Goal: Task Accomplishment & Management: Manage account settings

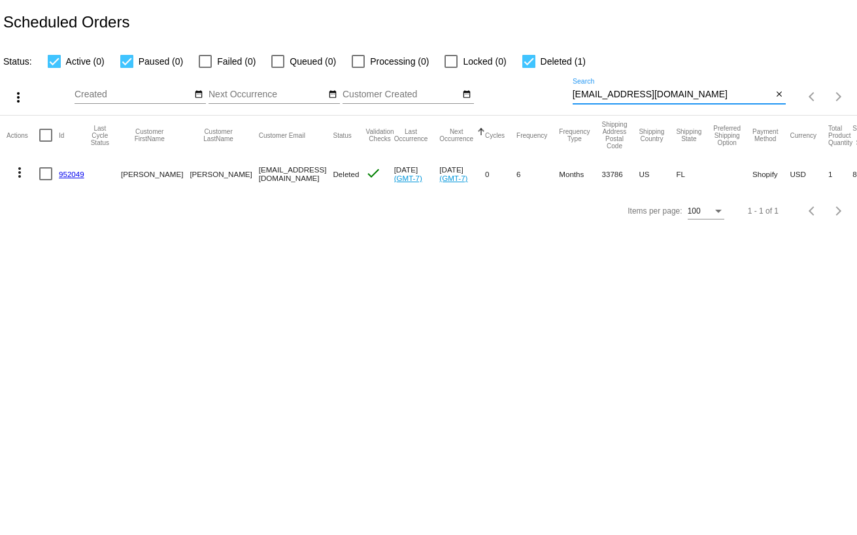
click at [667, 96] on input "[EMAIL_ADDRESS][DOMAIN_NAME]" at bounding box center [673, 95] width 200 height 10
drag, startPoint x: 557, startPoint y: 93, endPoint x: 524, endPoint y: 92, distance: 32.7
click at [524, 92] on div "more_vert Oct Jan Feb Mar [DATE]" at bounding box center [428, 92] width 857 height 46
paste input "janieib@hotmai"
type input "[EMAIL_ADDRESS][DOMAIN_NAME]"
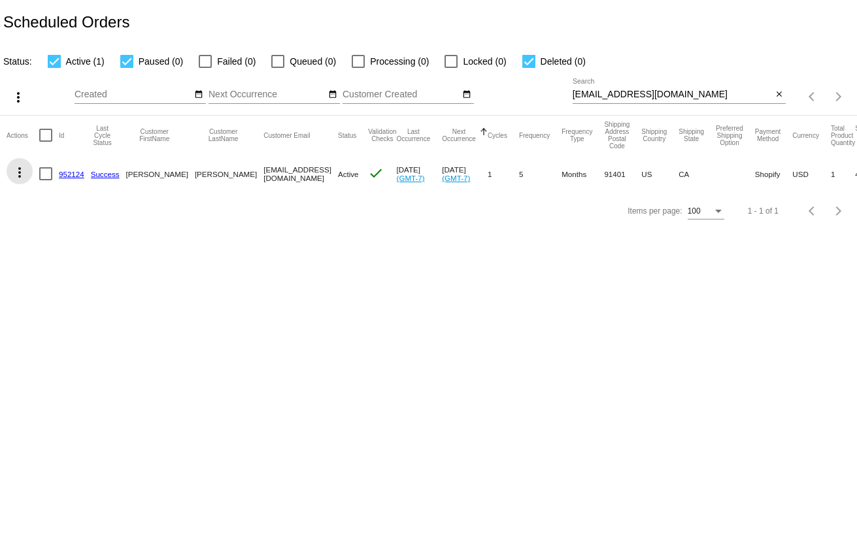
click at [21, 174] on mat-icon "more_vert" at bounding box center [20, 173] width 16 height 16
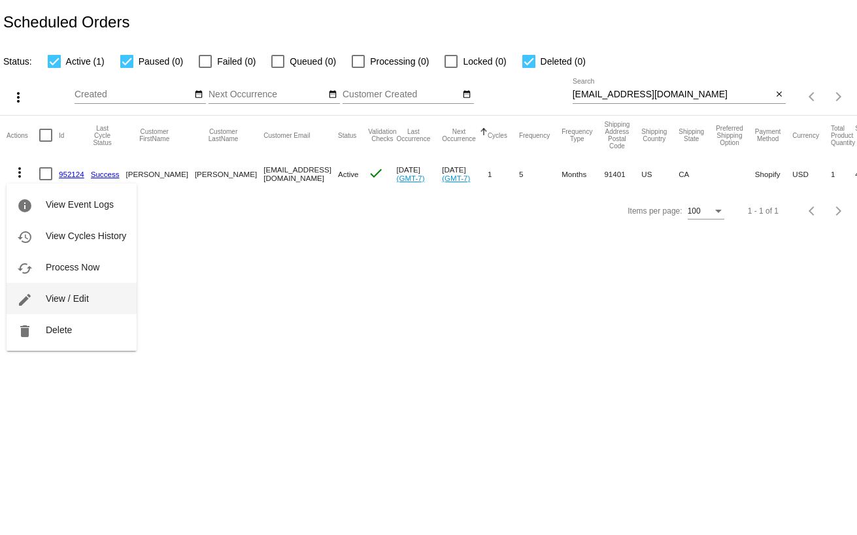
click at [60, 297] on span "View / Edit" at bounding box center [67, 299] width 43 height 10
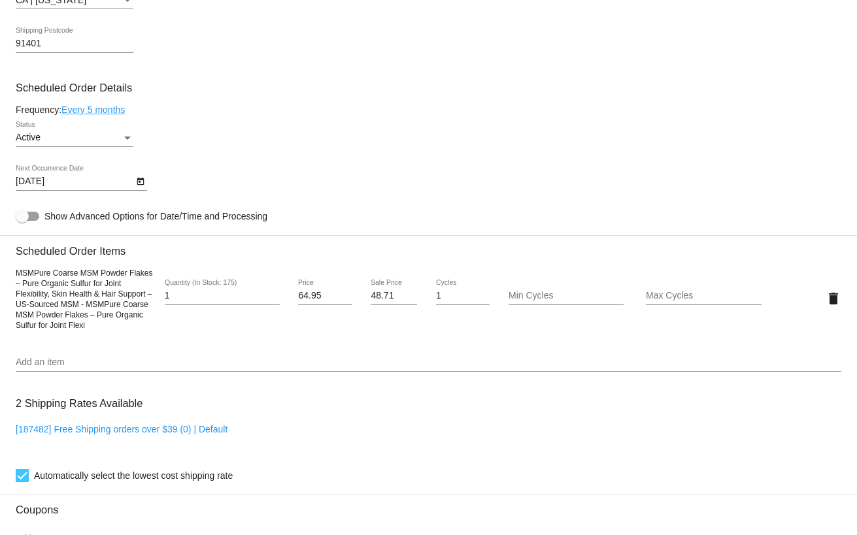
scroll to position [654, 0]
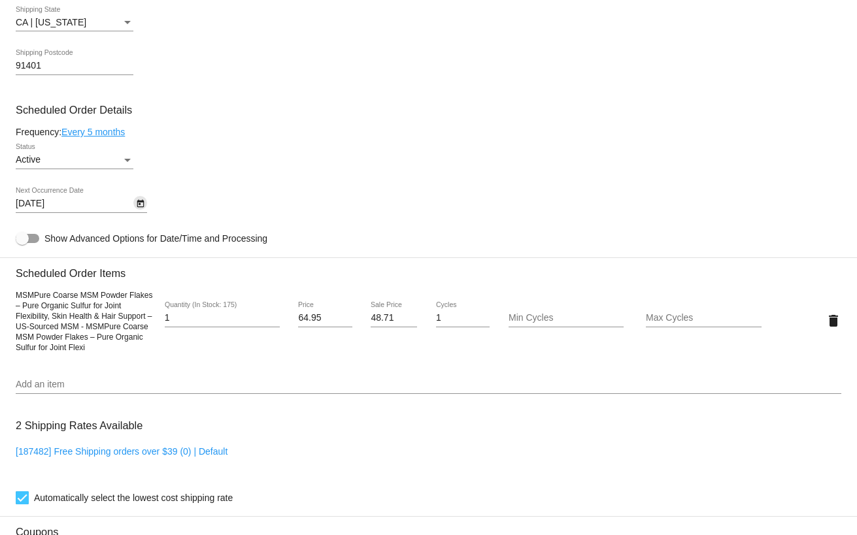
click at [139, 208] on icon "Open calendar" at bounding box center [140, 204] width 7 height 8
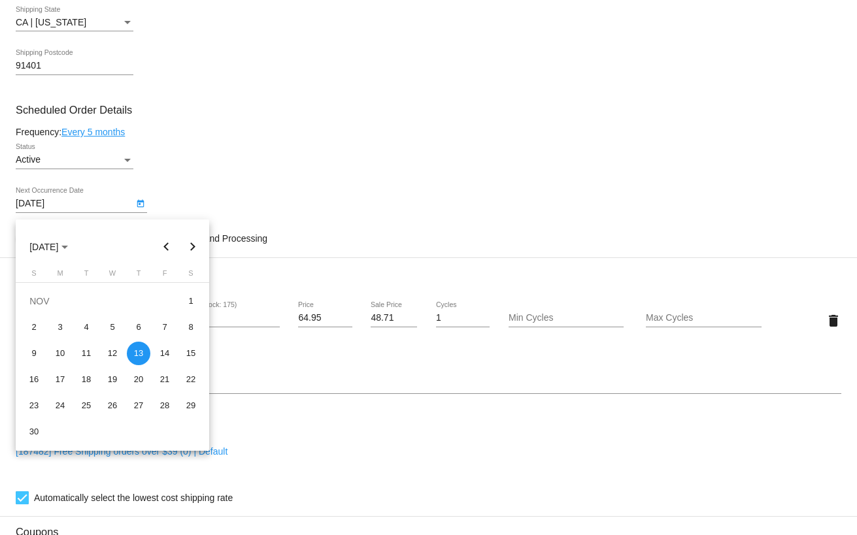
click at [165, 243] on button "Previous month" at bounding box center [167, 247] width 26 height 26
click at [67, 352] on div "13" at bounding box center [60, 354] width 24 height 24
type input "[DATE]"
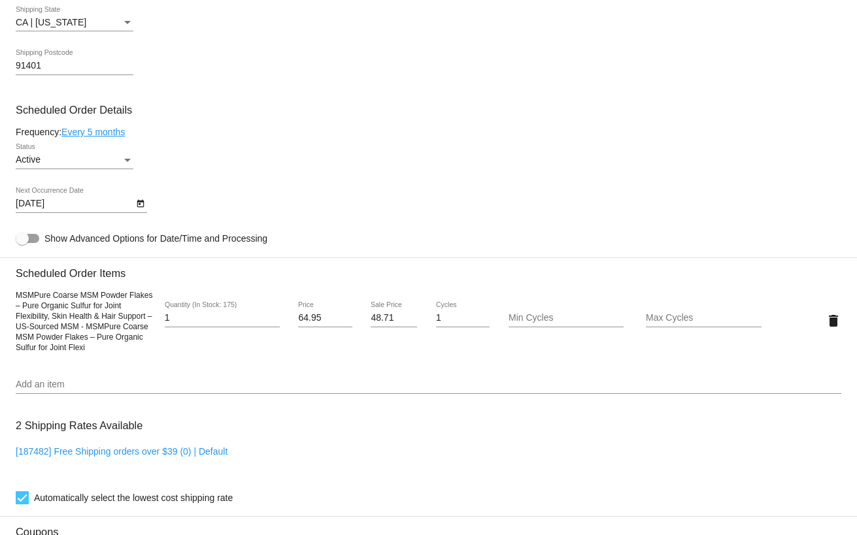
click at [104, 137] on link "Every 5 months" at bounding box center [92, 132] width 63 height 10
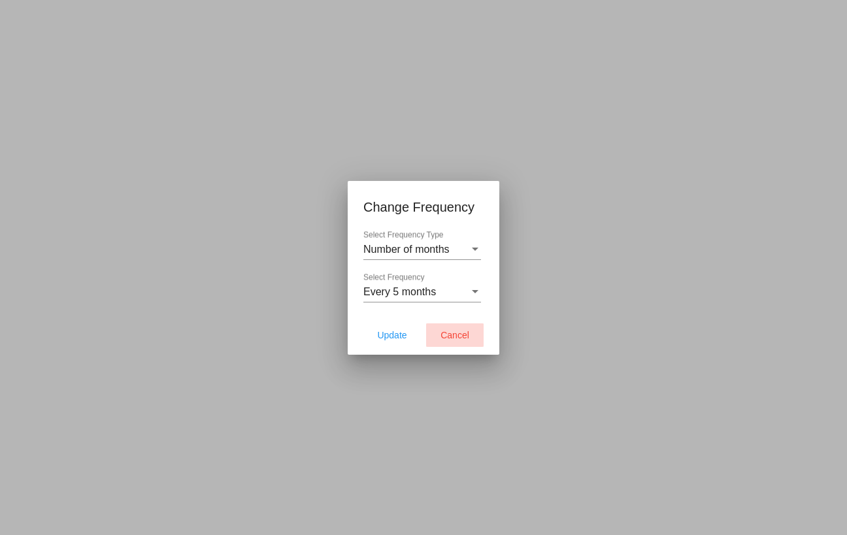
click at [464, 333] on span "Cancel" at bounding box center [455, 335] width 29 height 10
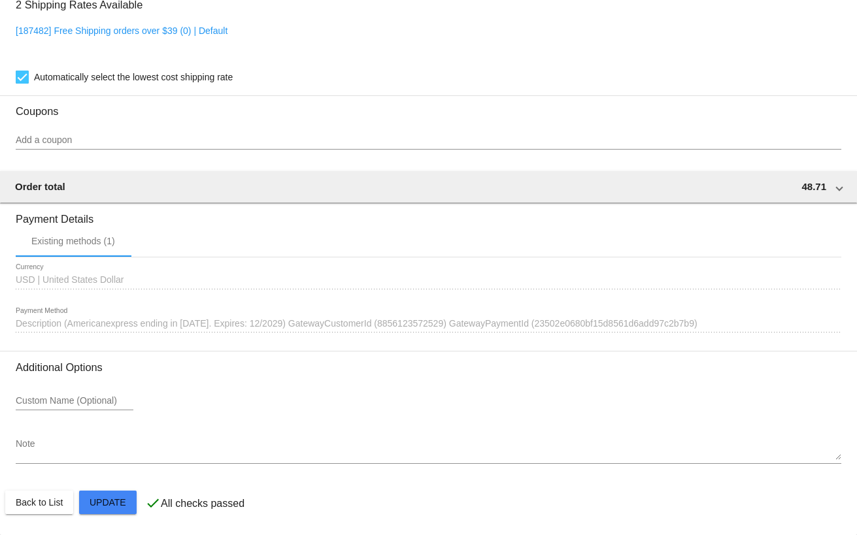
scroll to position [1088, 0]
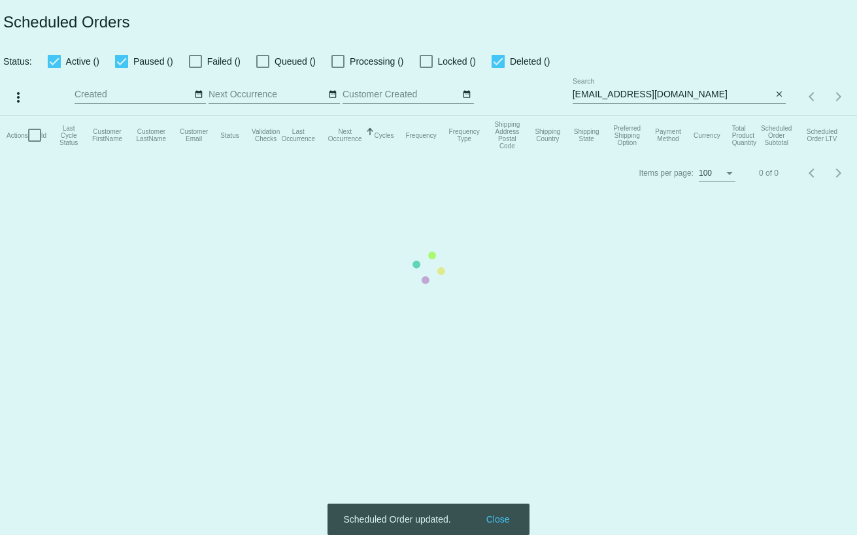
checkbox input "true"
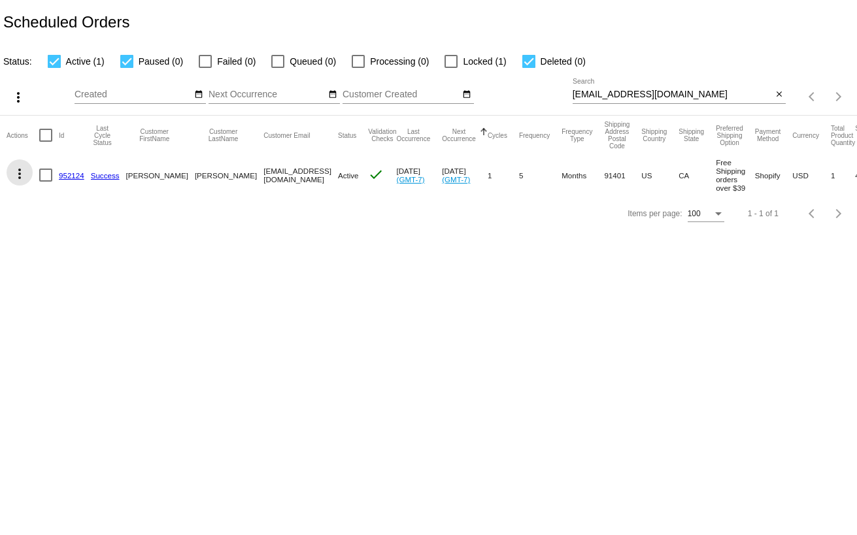
click at [20, 175] on mat-icon "more_vert" at bounding box center [20, 174] width 16 height 16
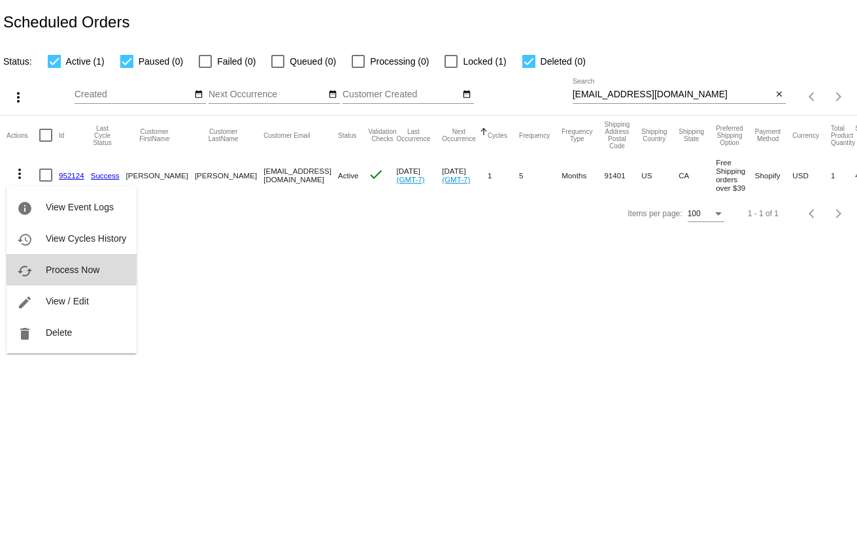
click at [59, 269] on span "Process Now" at bounding box center [73, 270] width 54 height 10
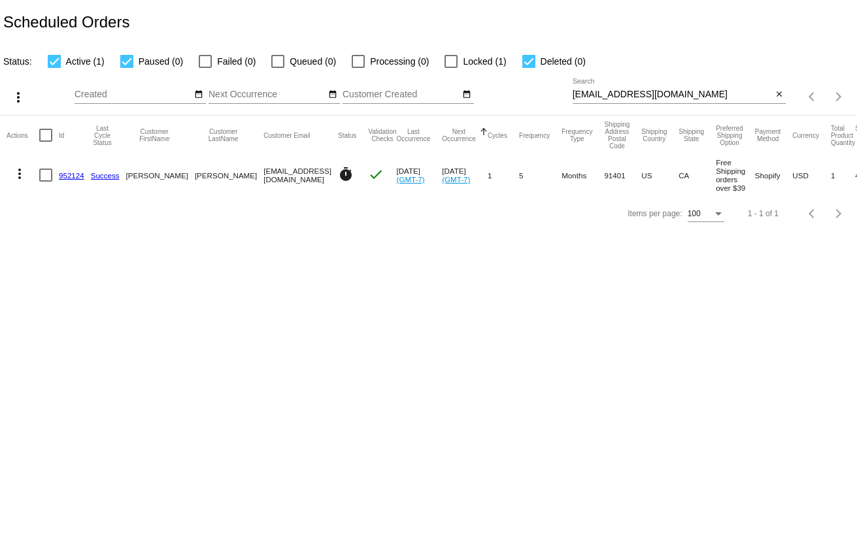
drag, startPoint x: 796, startPoint y: 340, endPoint x: 805, endPoint y: 380, distance: 41.7
click at [805, 380] on body "Scheduled Orders Status: Active (1) Paused (0) Failed (0) Queued (0) Processing…" at bounding box center [428, 267] width 857 height 535
